Goal: Subscribe to service/newsletter

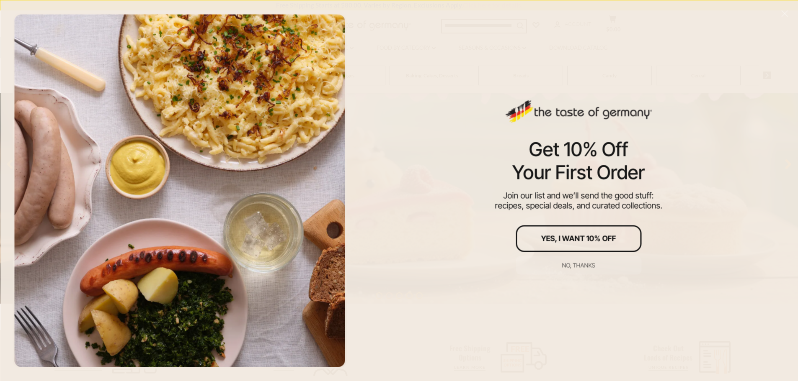
scroll to position [126, 0]
click at [601, 239] on div "Yes, I Want 10% Off" at bounding box center [578, 239] width 75 height 8
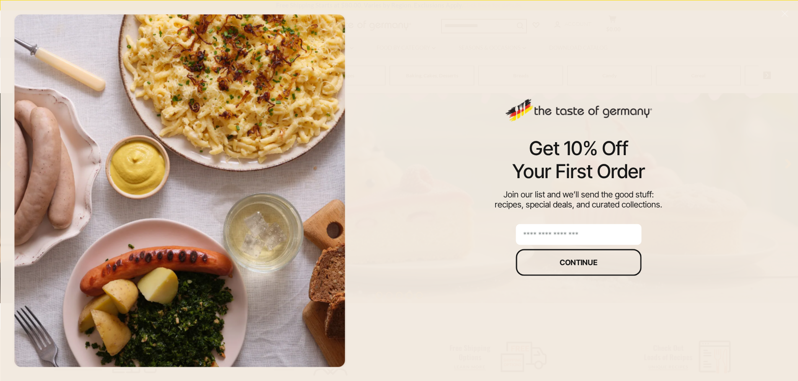
click at [566, 235] on input "email" at bounding box center [578, 234] width 126 height 21
type input "**********"
click at [544, 264] on button "Continue" at bounding box center [578, 262] width 126 height 27
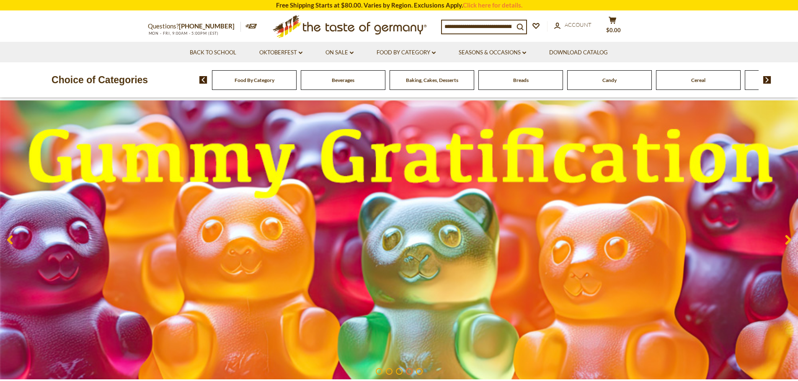
scroll to position [0, 0]
